Goal: Transaction & Acquisition: Purchase product/service

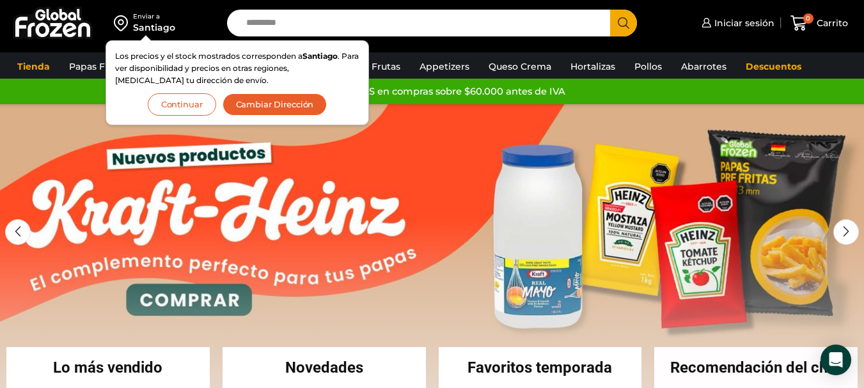
click at [201, 112] on button "Continuar" at bounding box center [182, 104] width 68 height 22
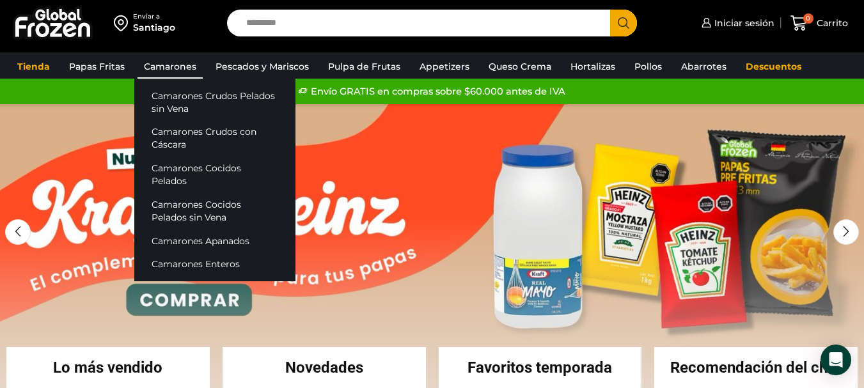
click at [192, 63] on link "Camarones" at bounding box center [169, 66] width 65 height 24
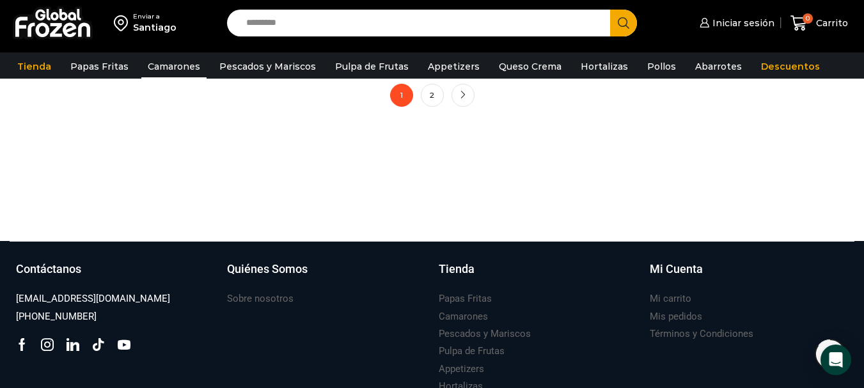
scroll to position [1215, 0]
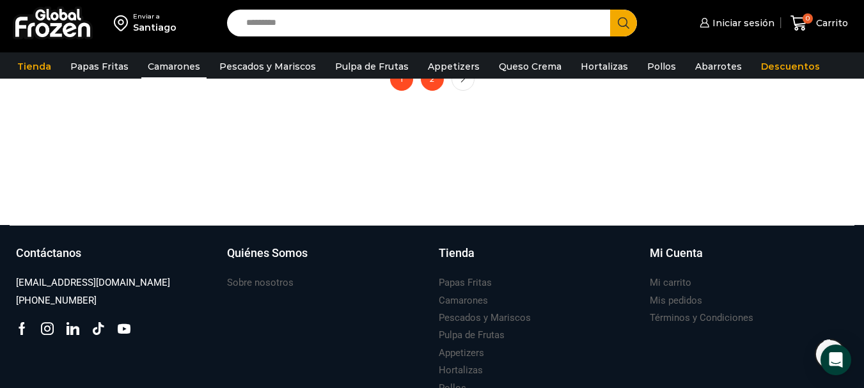
click at [428, 82] on link "2" at bounding box center [432, 79] width 23 height 23
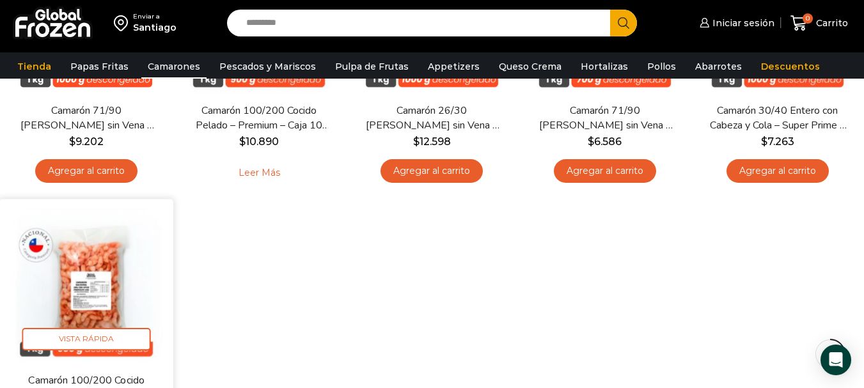
click at [105, 260] on img at bounding box center [86, 286] width 155 height 155
